Goal: Task Accomplishment & Management: Manage account settings

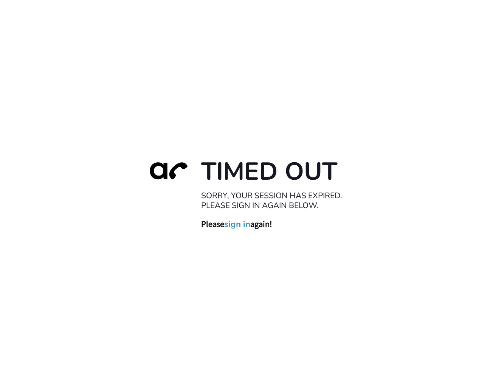
click at [243, 228] on link "sign in" at bounding box center [237, 224] width 26 height 11
click at [243, 221] on link "sign in" at bounding box center [237, 224] width 26 height 11
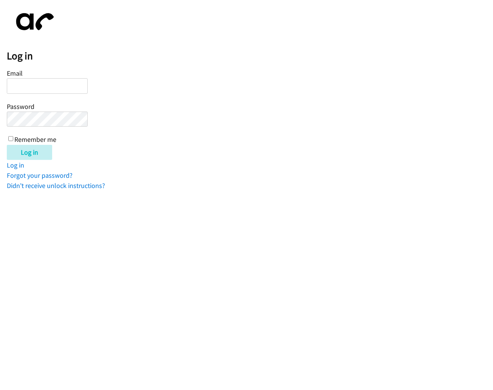
type input "[EMAIL_ADDRESS][DOMAIN_NAME]"
drag, startPoint x: 149, startPoint y: 169, endPoint x: 118, endPoint y: 77, distance: 96.9
click at [149, 164] on div "Log in Email [EMAIL_ADDRESS][DOMAIN_NAME] Password Remember me Log in Log in Fo…" at bounding box center [250, 99] width 486 height 184
